Goal: Information Seeking & Learning: Learn about a topic

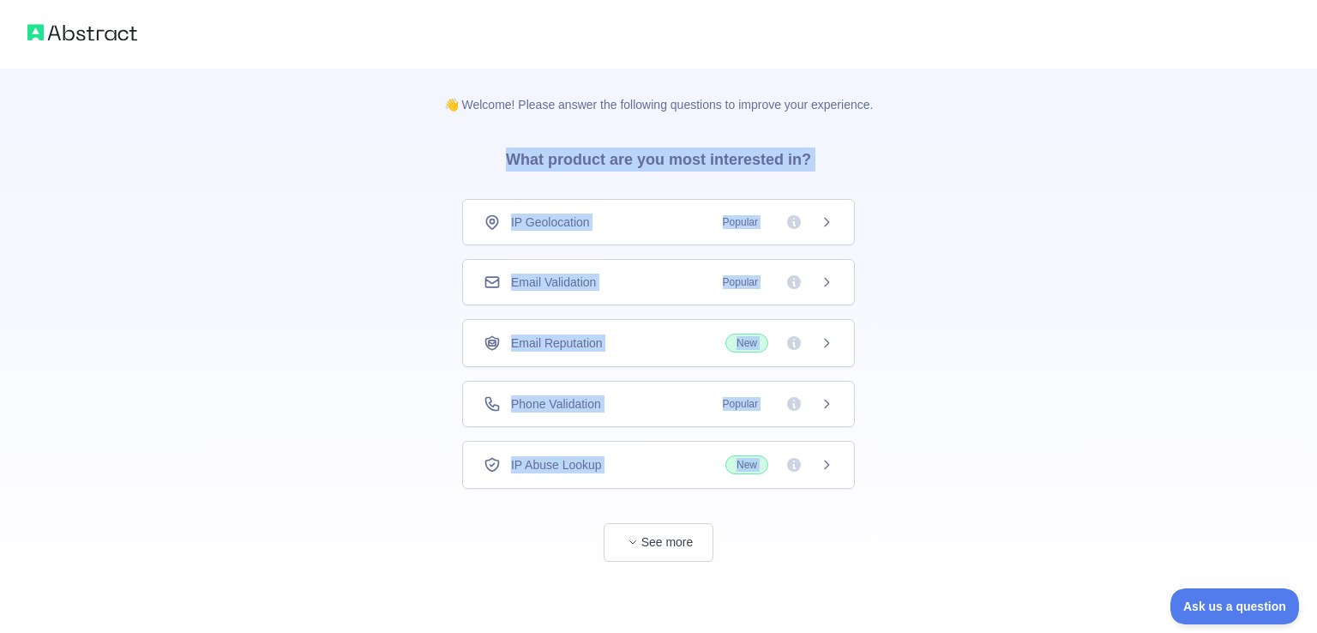
drag, startPoint x: 506, startPoint y: 160, endPoint x: 784, endPoint y: 489, distance: 430.2
click at [784, 489] on div "👋 Welcome! Please answer the following questions to improve your experience. Wh…" at bounding box center [659, 315] width 485 height 493
copy div "What product are you most interested in? IP Geolocation Popular Email Validatio…"
click at [326, 388] on div "👋 Welcome! Please answer the following questions to improve your experience. Wh…" at bounding box center [658, 315] width 1317 height 630
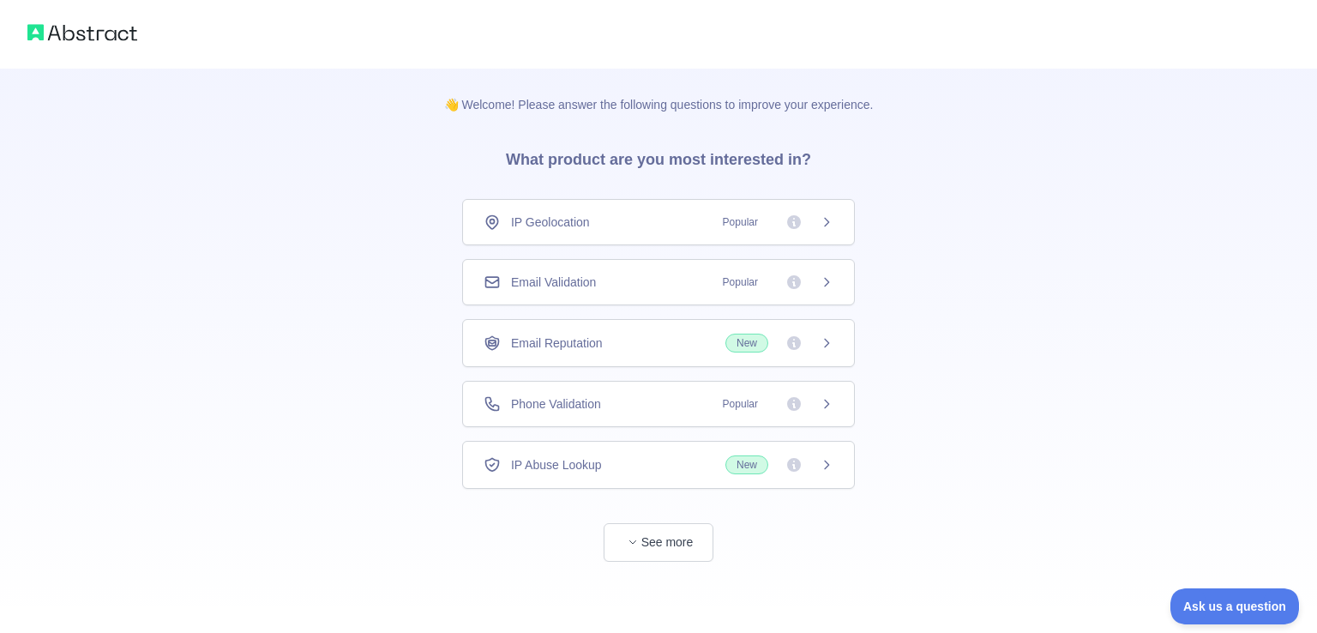
click at [582, 274] on span "Email Validation" at bounding box center [553, 282] width 85 height 17
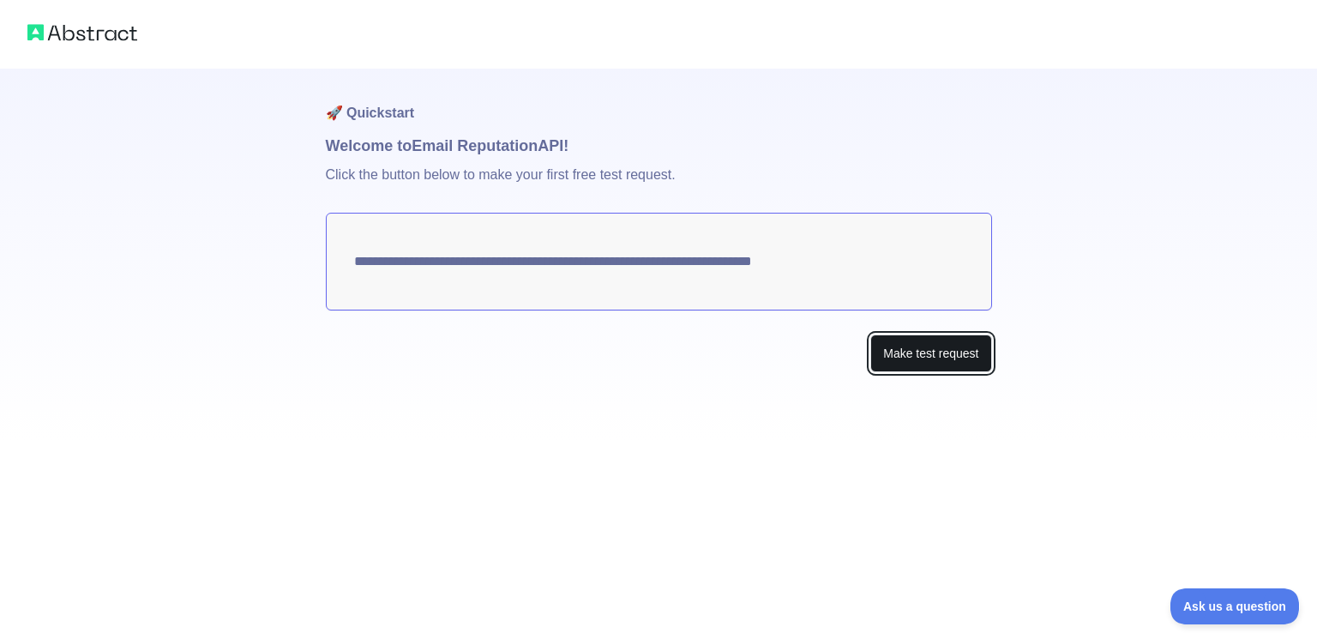
click at [922, 347] on button "Make test request" at bounding box center [930, 353] width 121 height 39
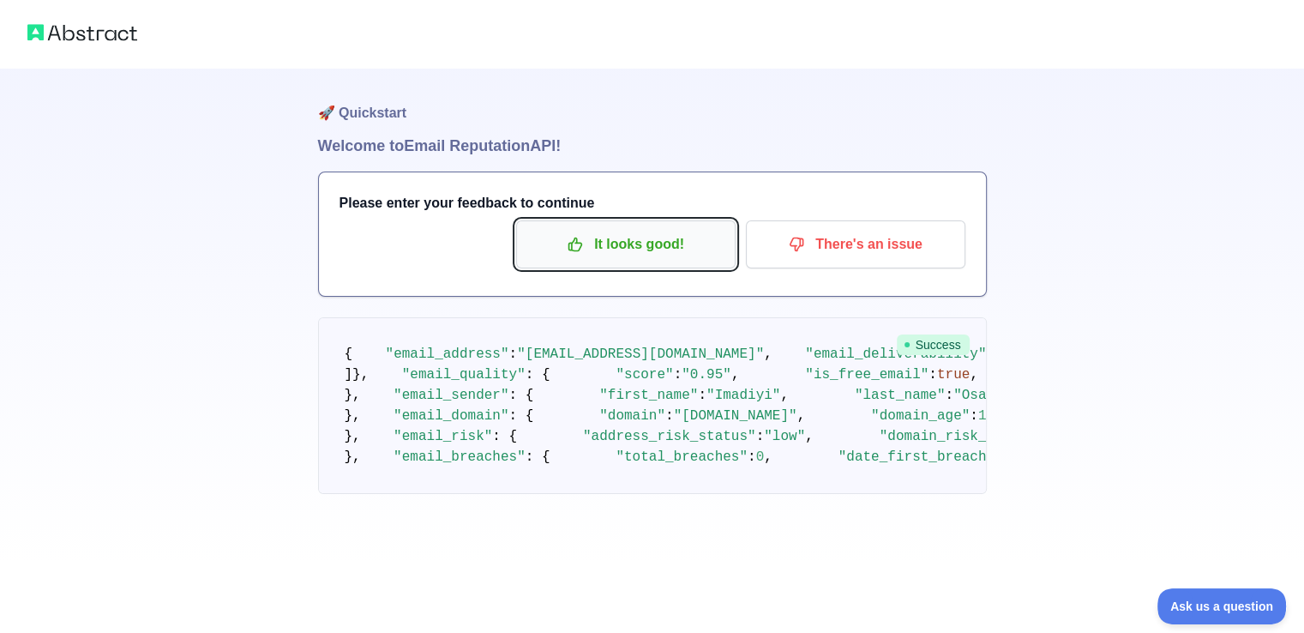
click at [641, 244] on p "It looks good!" at bounding box center [626, 244] width 194 height 29
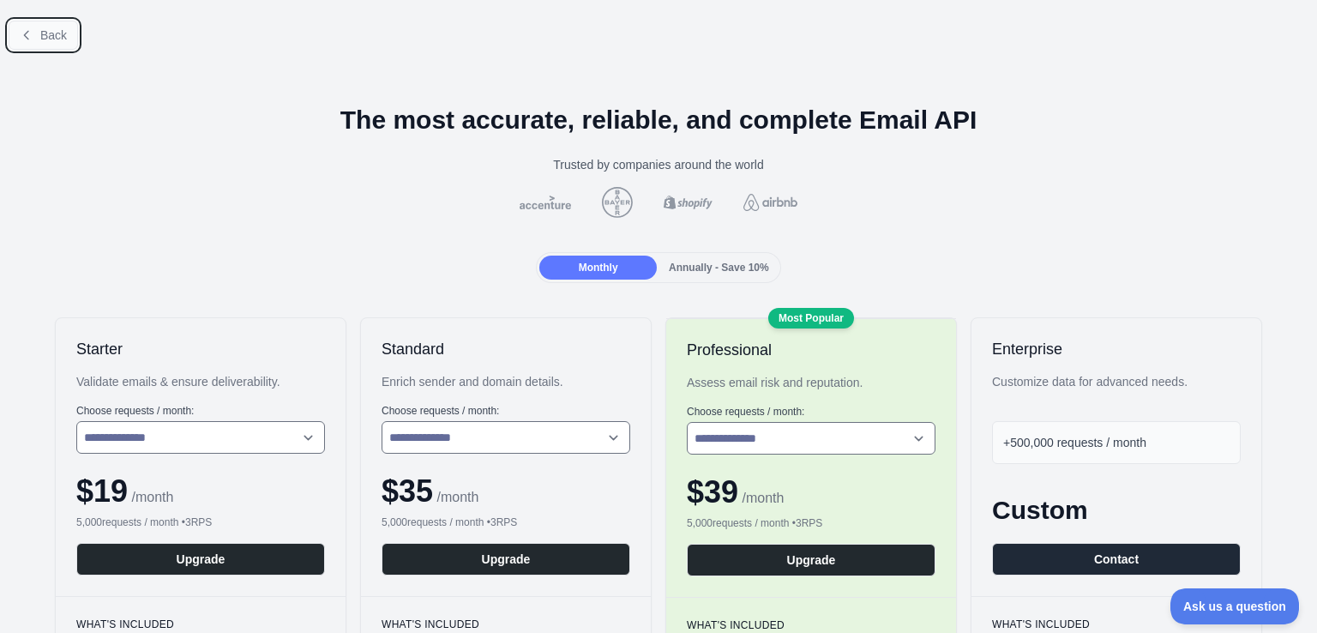
click at [51, 30] on span "Back" at bounding box center [53, 35] width 27 height 14
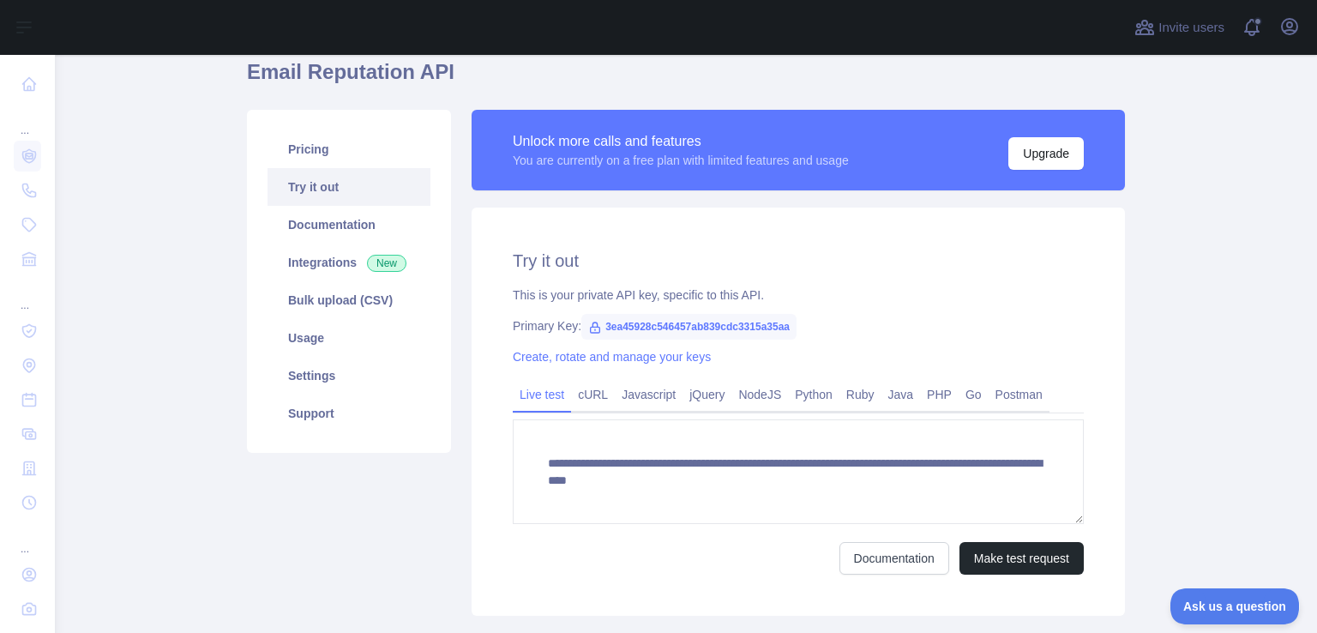
scroll to position [74, 0]
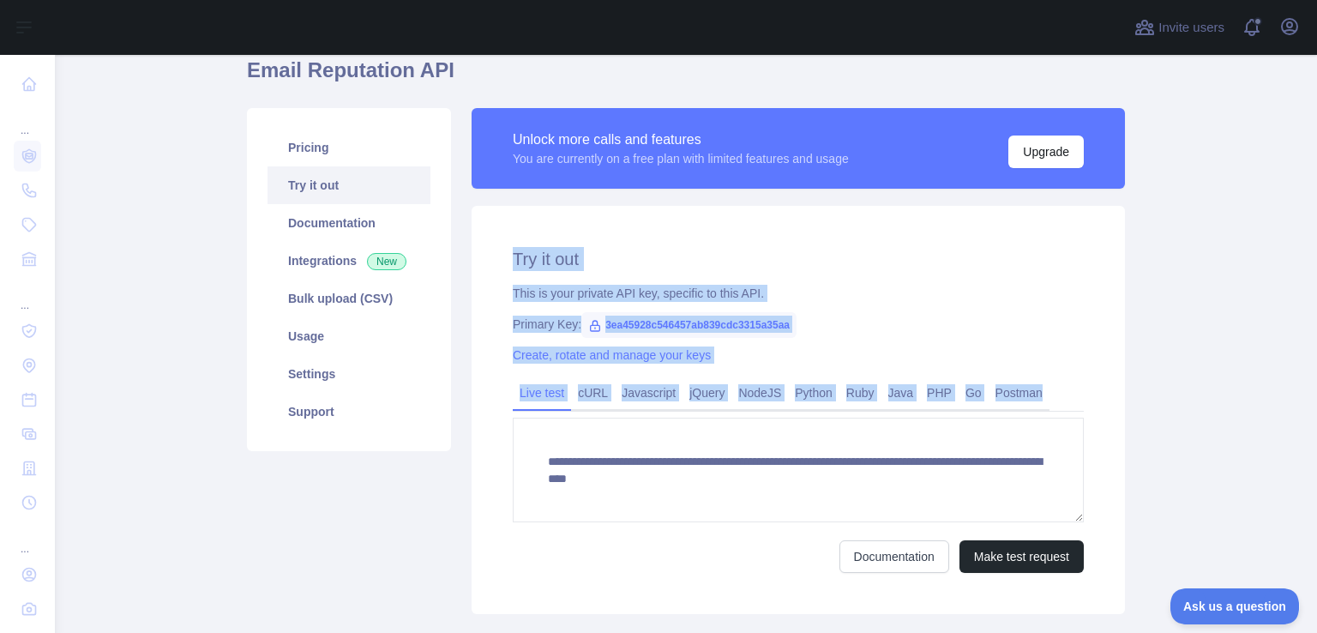
drag, startPoint x: 509, startPoint y: 257, endPoint x: 1026, endPoint y: 489, distance: 565.8
click at [1026, 489] on div "**********" at bounding box center [798, 410] width 653 height 408
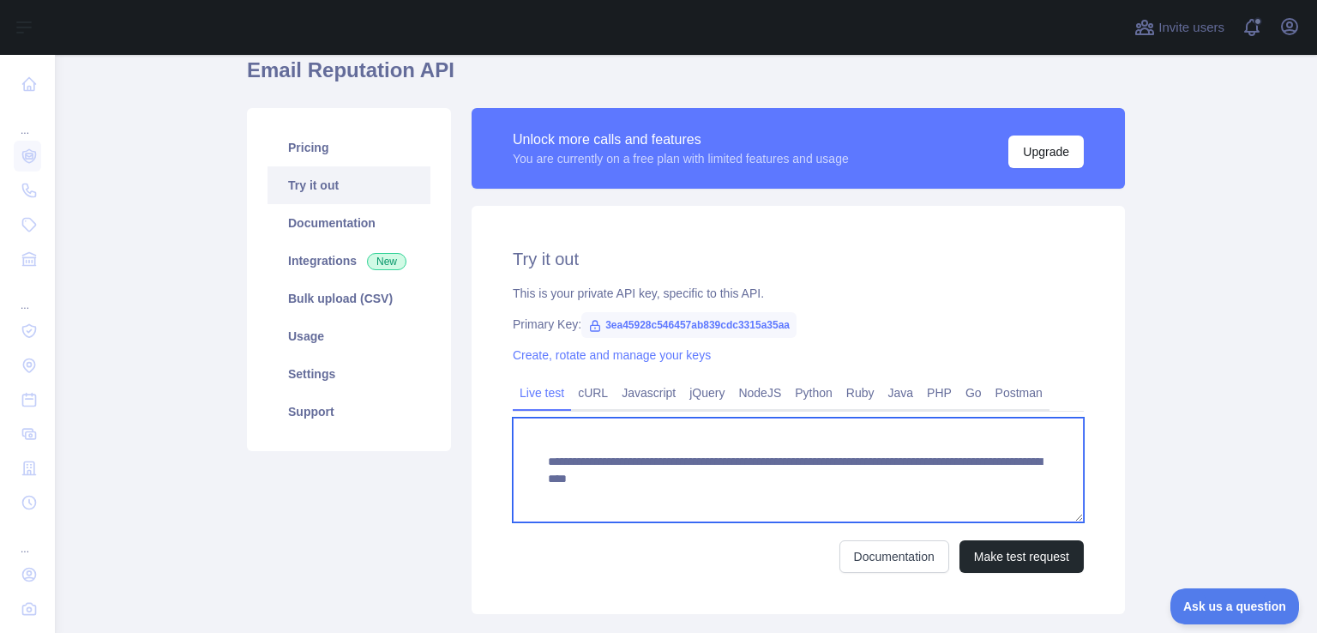
click at [906, 449] on textarea "**********" at bounding box center [798, 470] width 571 height 105
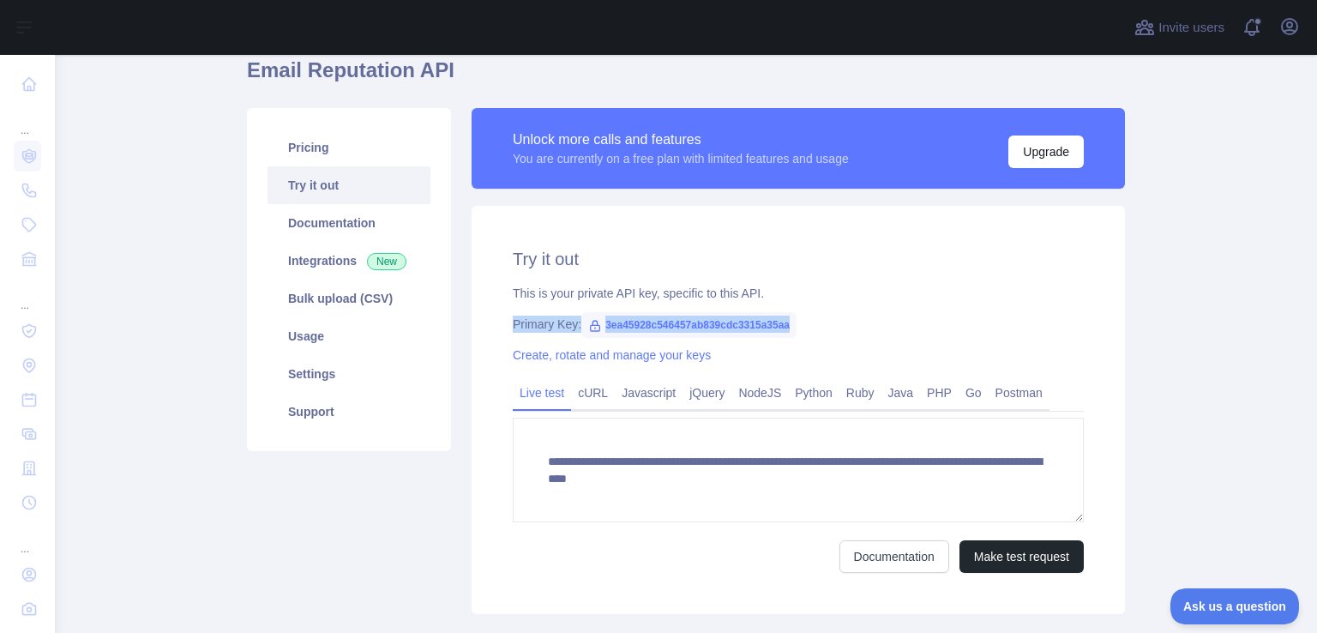
drag, startPoint x: 502, startPoint y: 322, endPoint x: 799, endPoint y: 323, distance: 297.6
click at [799, 323] on div "**********" at bounding box center [798, 410] width 653 height 408
copy div "Primary Key: 3ea45928c546457ab839cdc3315a35aa"
click at [857, 230] on div "**********" at bounding box center [798, 410] width 653 height 408
click at [847, 266] on h2 "Try it out" at bounding box center [798, 259] width 571 height 24
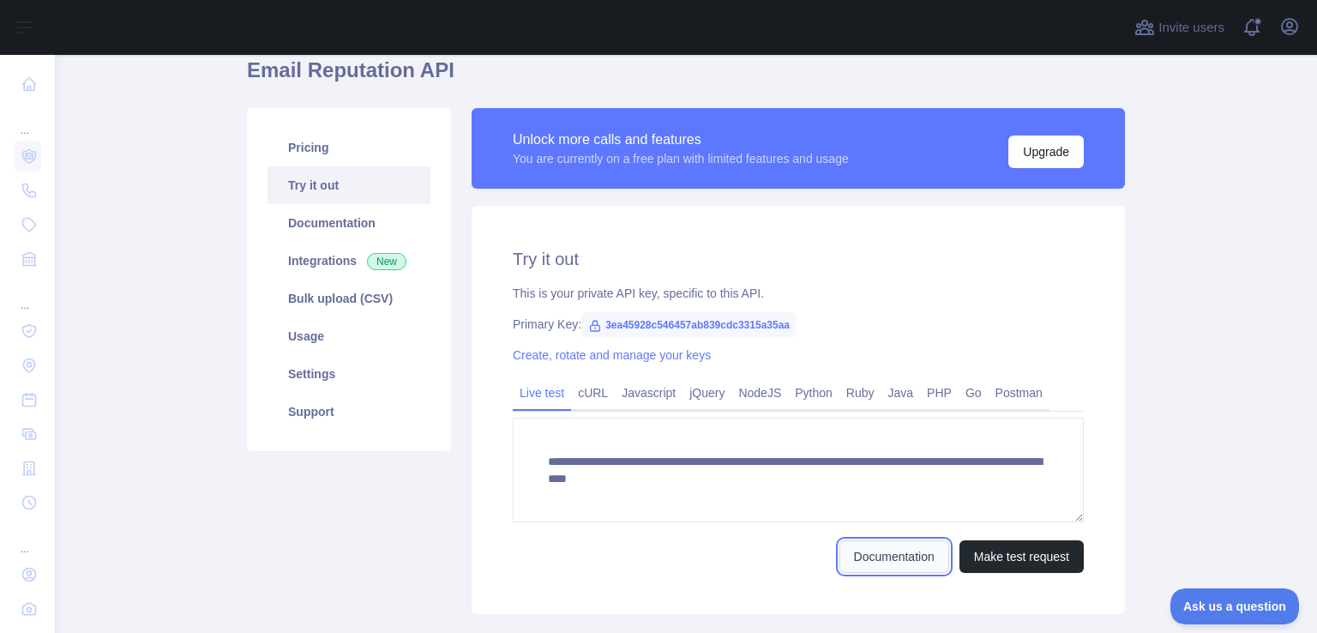
click at [883, 548] on link "Documentation" at bounding box center [895, 556] width 110 height 33
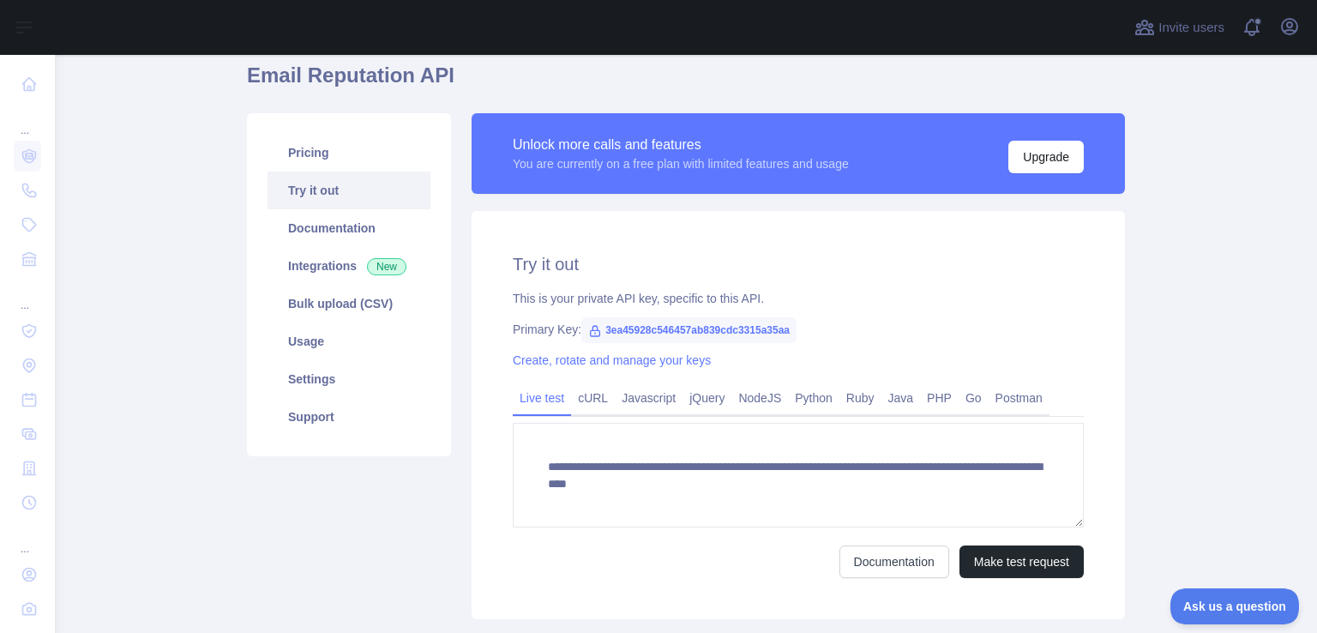
scroll to position [79, 0]
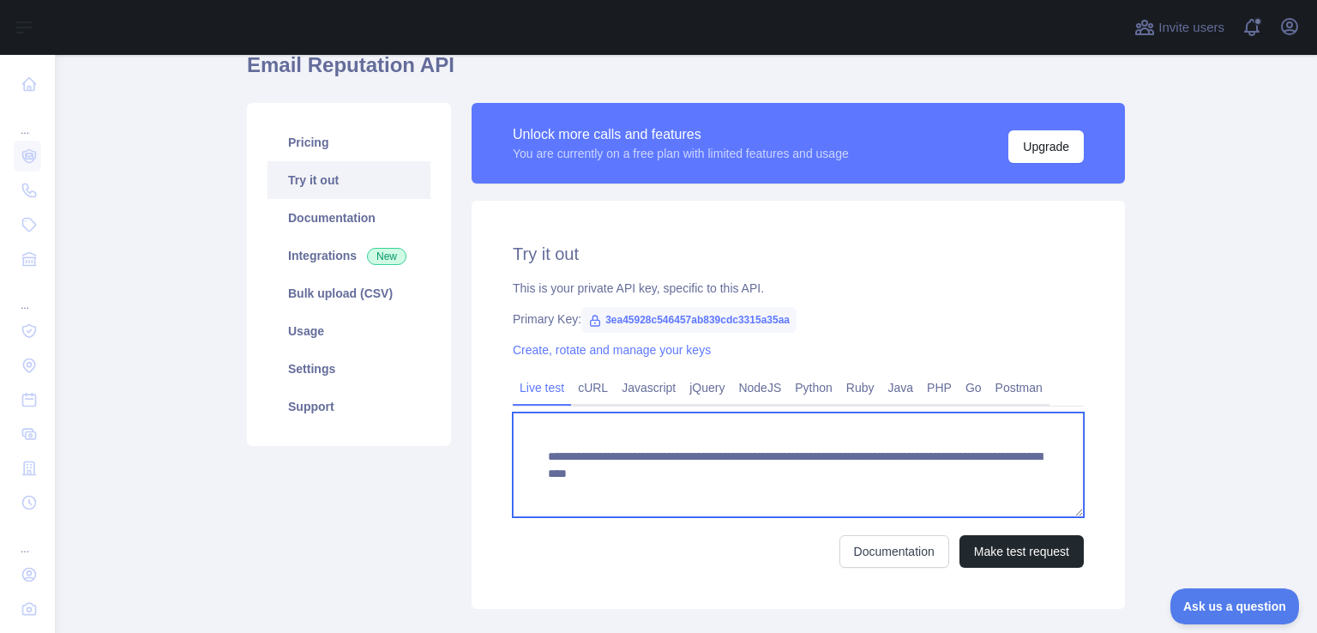
drag, startPoint x: 1019, startPoint y: 482, endPoint x: 540, endPoint y: 449, distance: 479.7
click at [540, 449] on textarea "**********" at bounding box center [798, 465] width 571 height 105
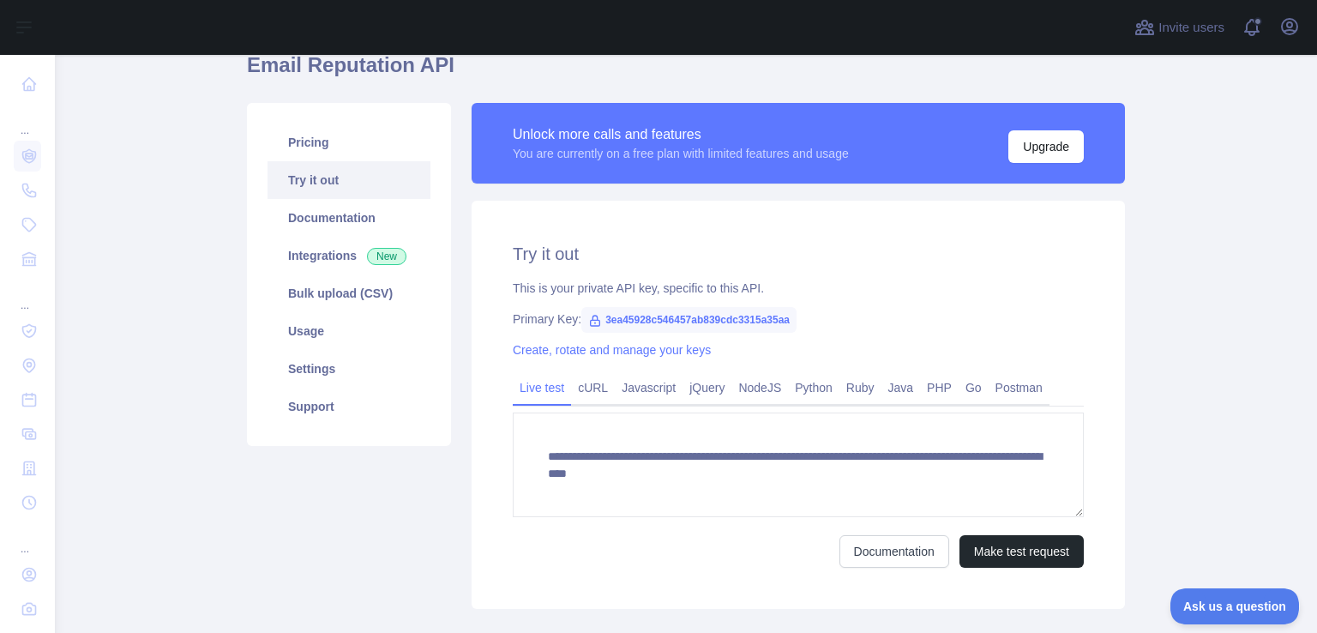
click at [732, 117] on div "Unlock more calls and features You are currently on a free plan with limited fe…" at bounding box center [798, 143] width 653 height 81
click at [587, 382] on link "cURL" at bounding box center [593, 387] width 44 height 27
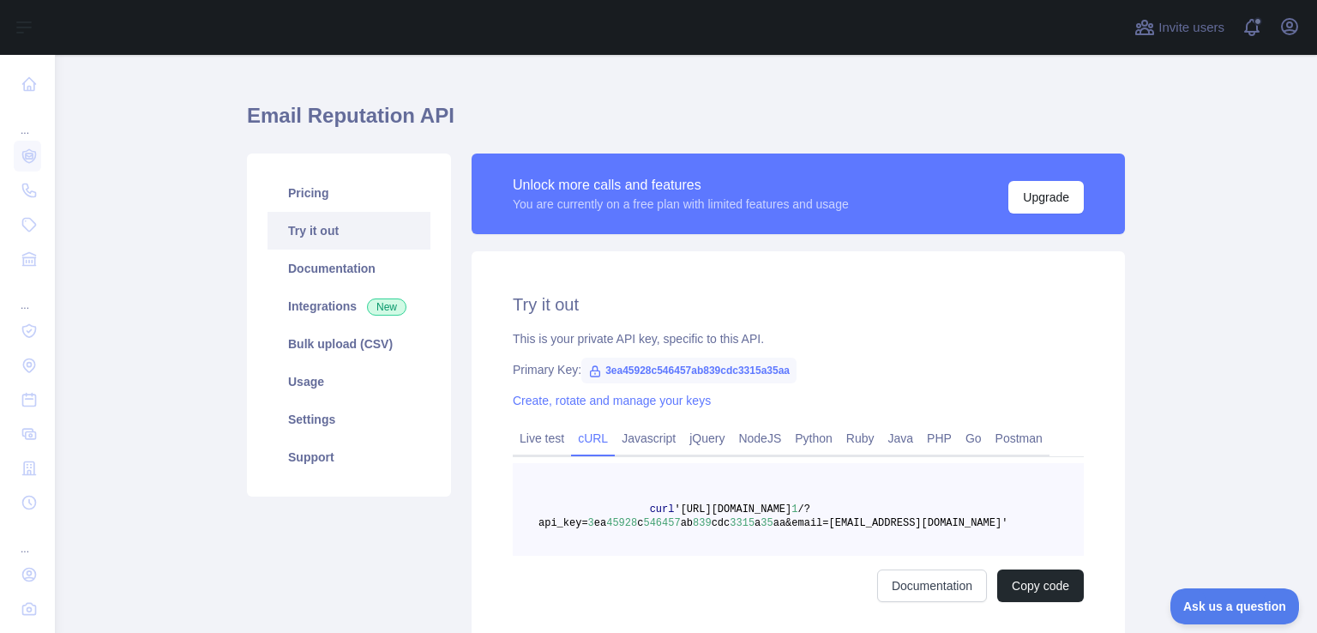
scroll to position [0, 0]
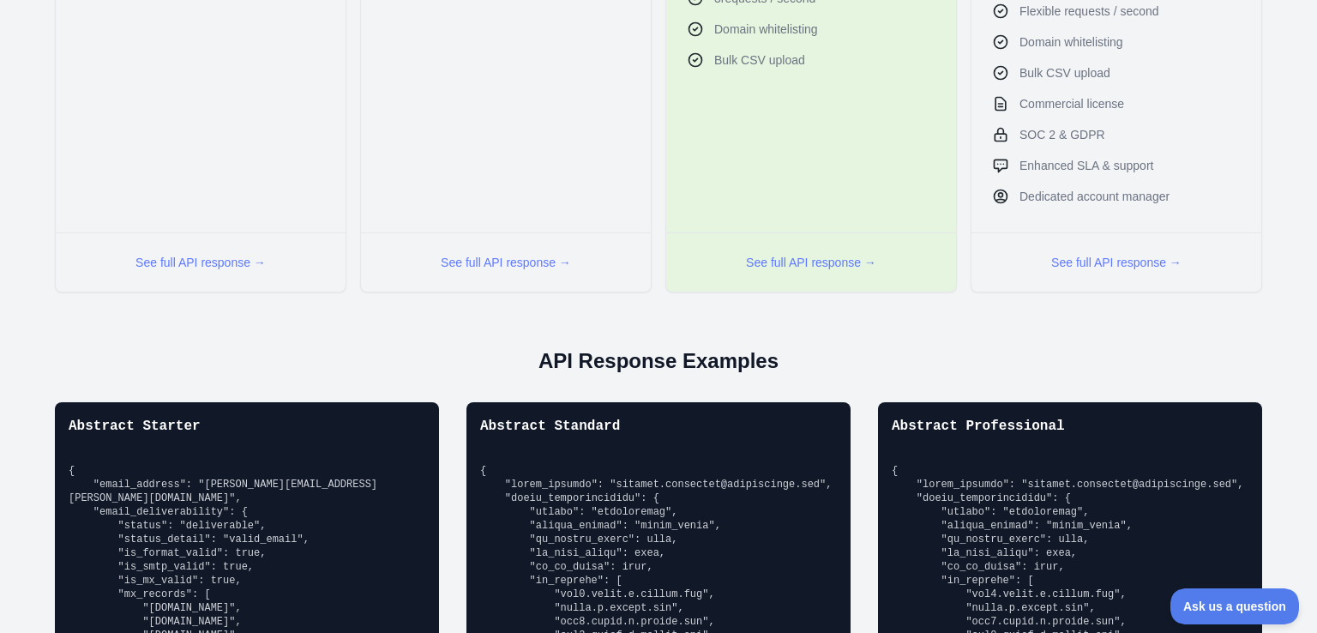
scroll to position [918, 0]
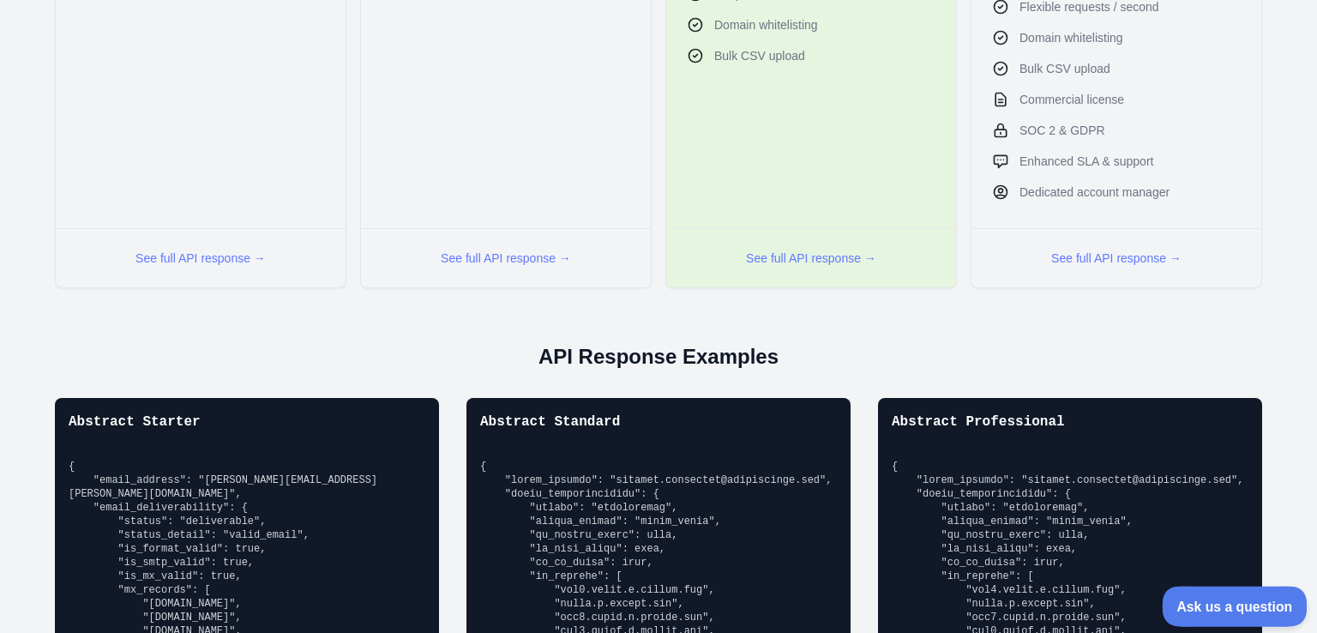
click at [1226, 604] on span "Ask us a question" at bounding box center [1226, 604] width 129 height 12
click at [1235, 605] on span "Ask us a question" at bounding box center [1226, 603] width 123 height 11
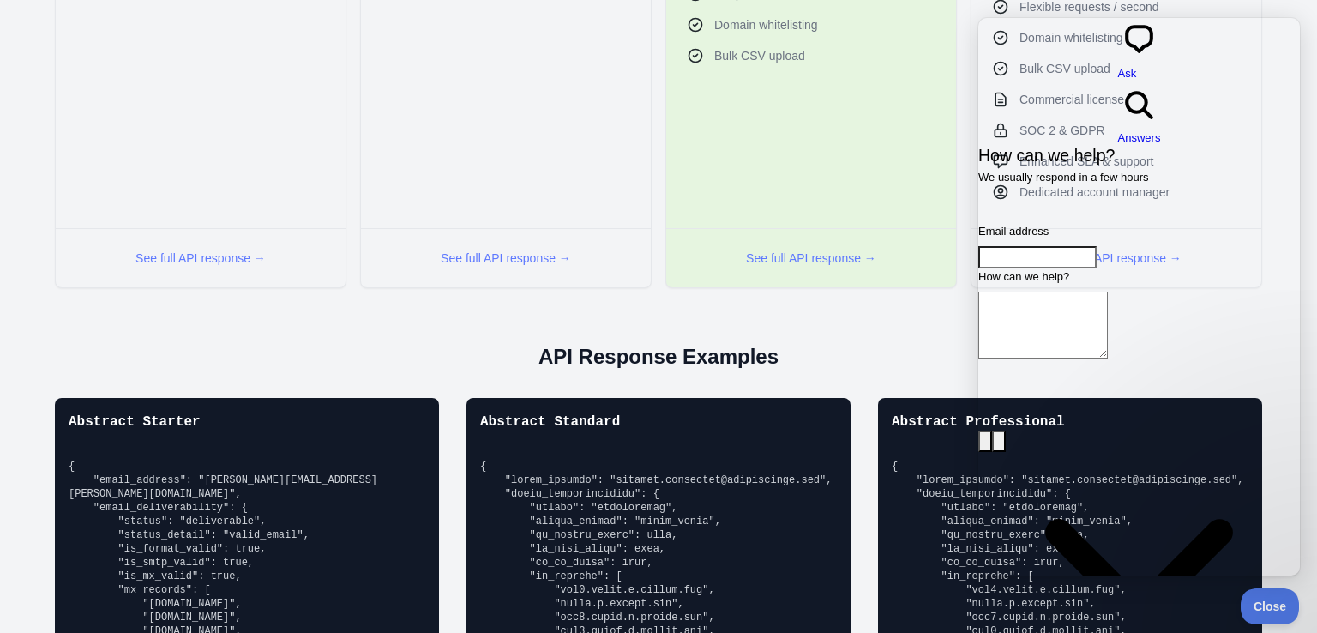
scroll to position [2514, 0]
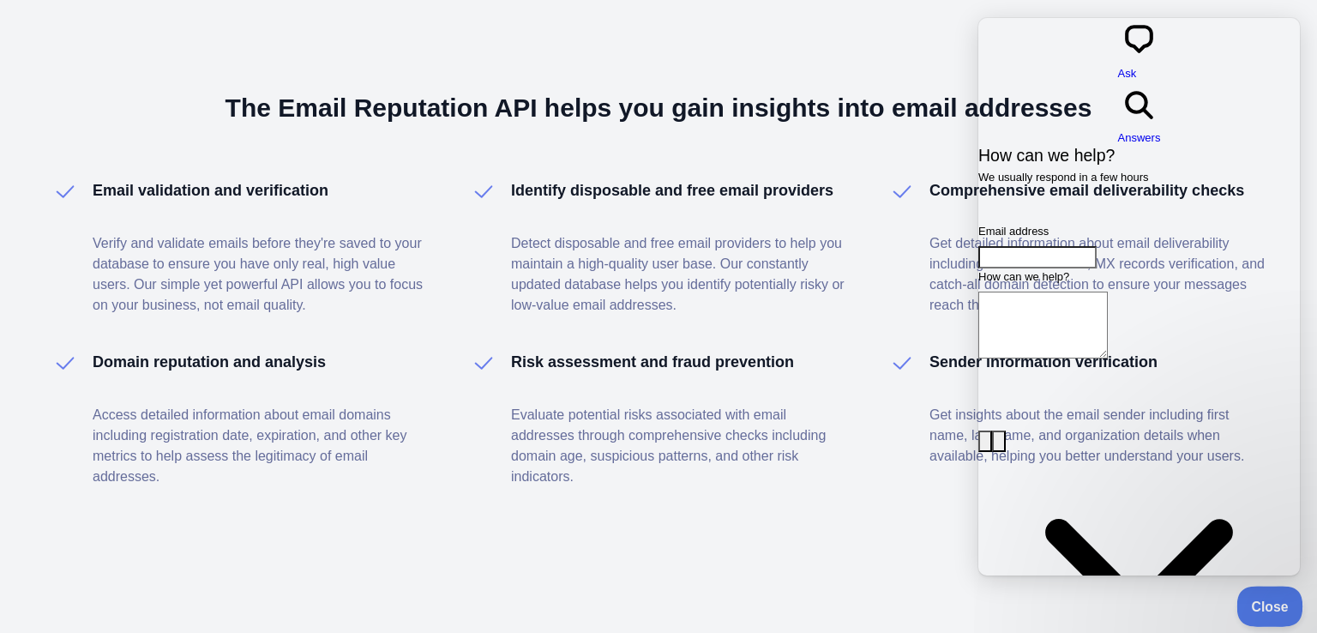
click at [1271, 599] on span "Close" at bounding box center [1266, 604] width 58 height 12
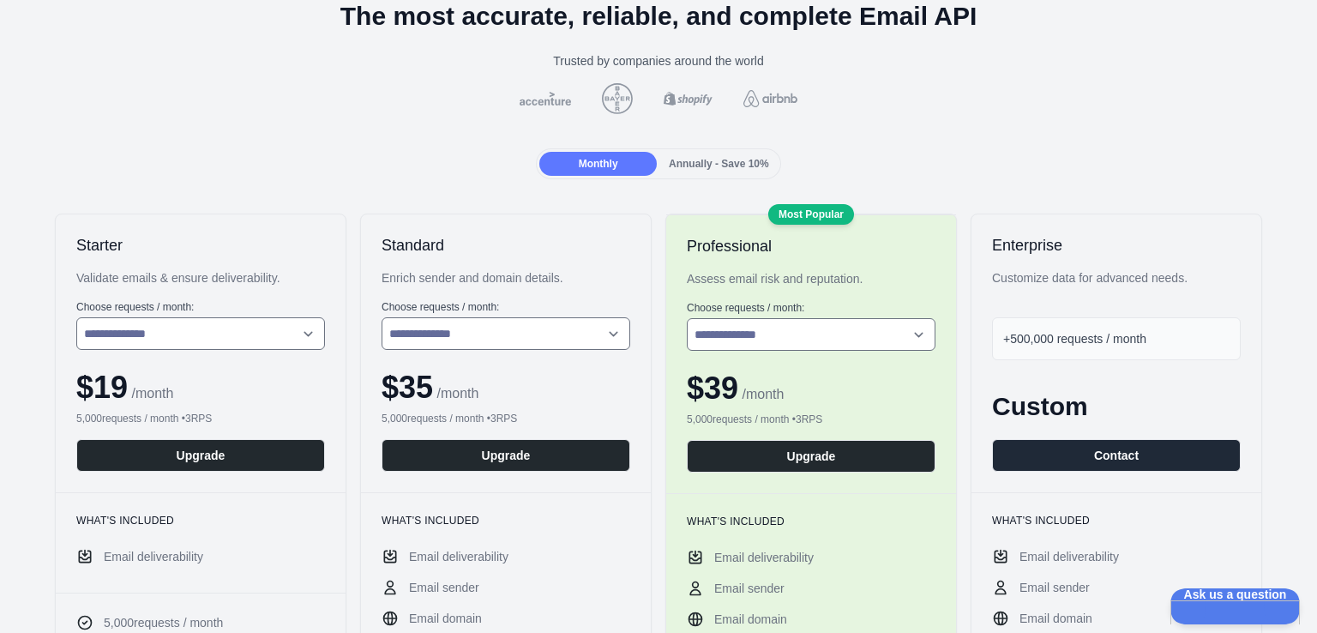
scroll to position [0, 0]
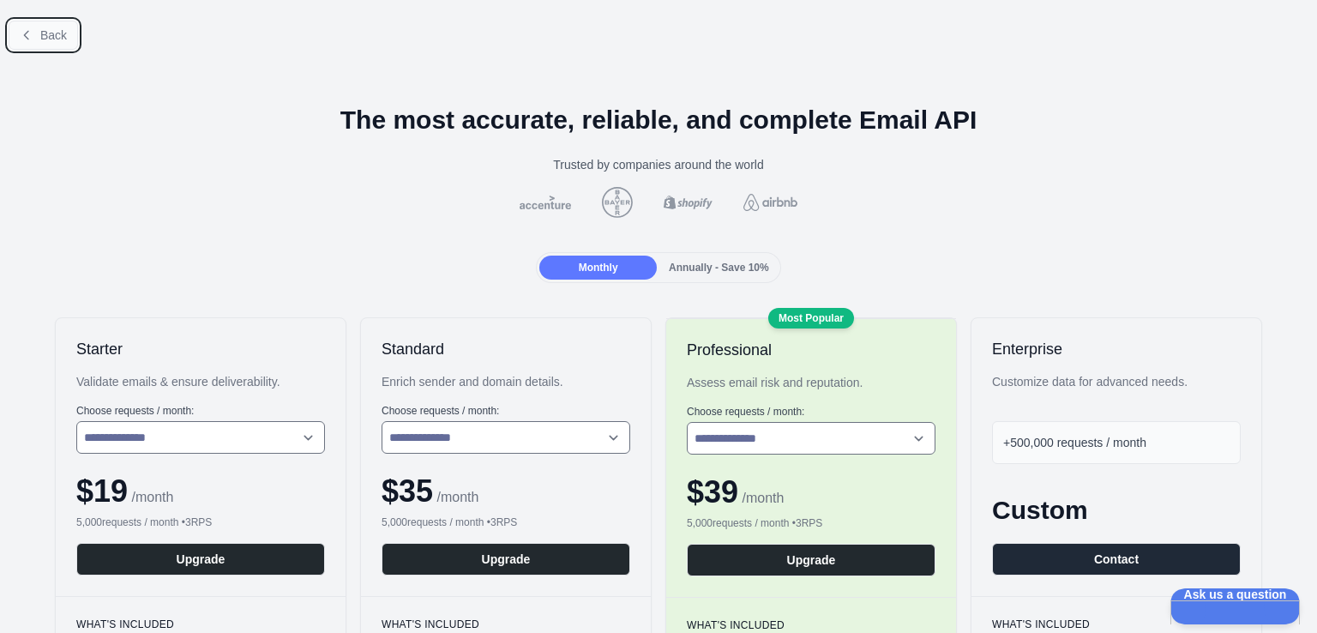
click at [51, 35] on span "Back" at bounding box center [53, 35] width 27 height 14
